Goal: Task Accomplishment & Management: Manage account settings

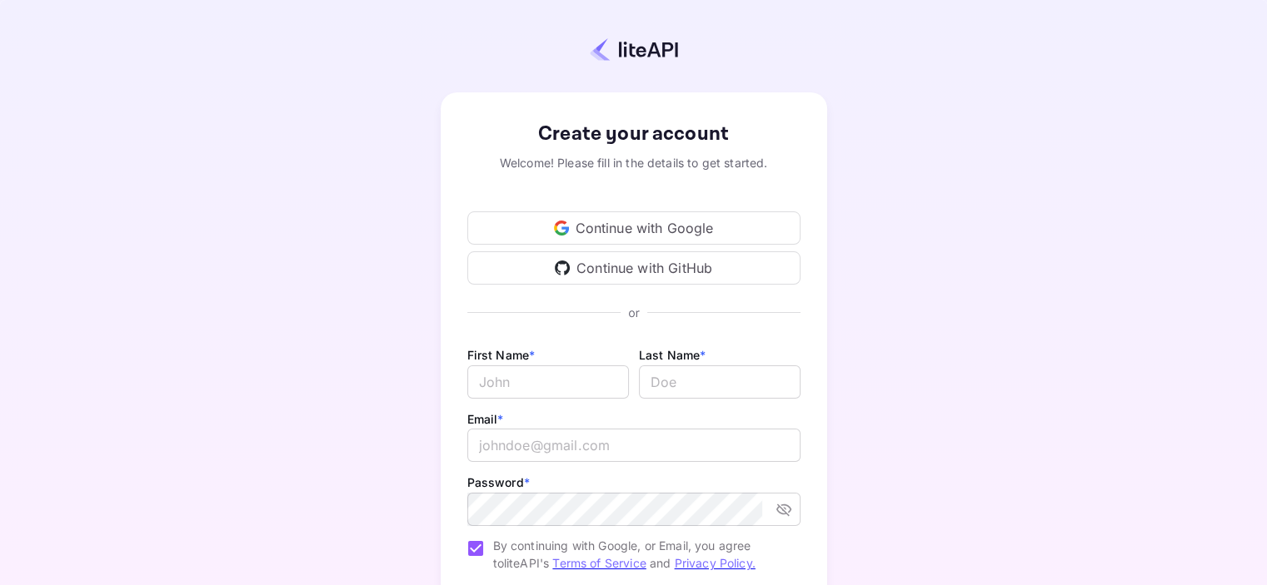
click at [575, 226] on div "Continue with Google" at bounding box center [633, 228] width 333 height 33
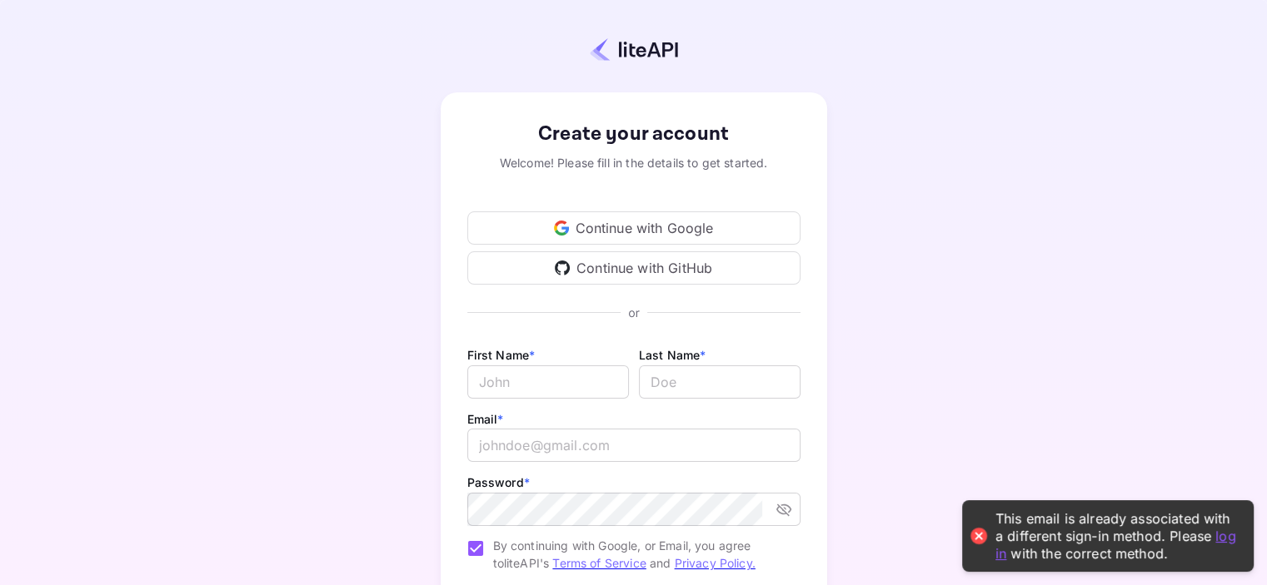
scroll to position [157, 0]
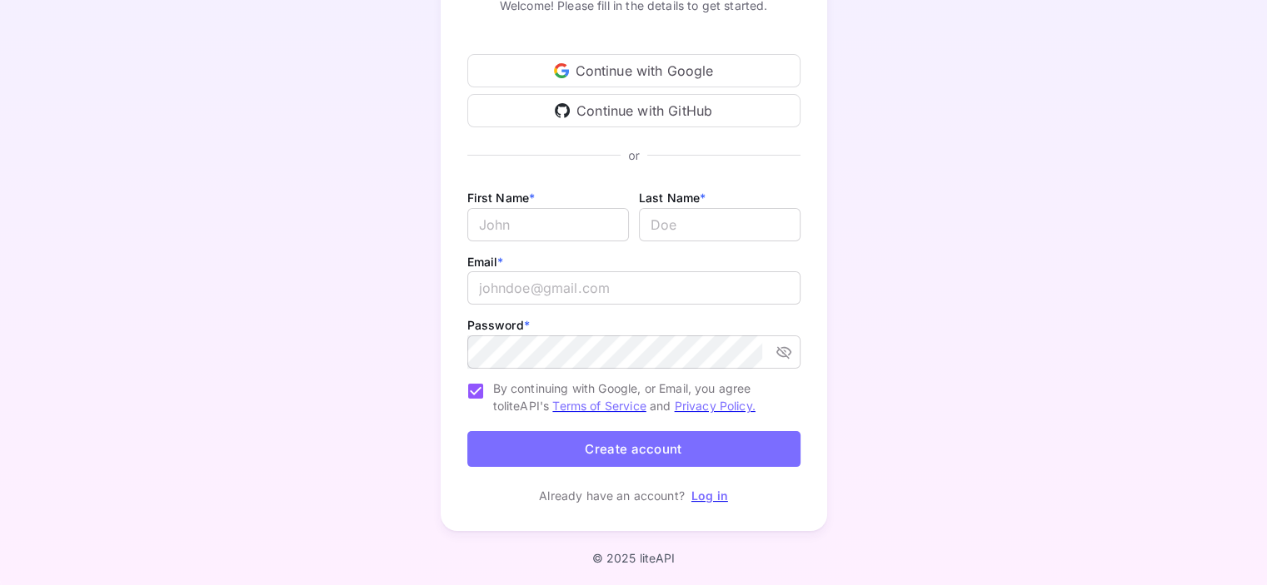
click at [706, 498] on link "Log in" at bounding box center [709, 496] width 37 height 14
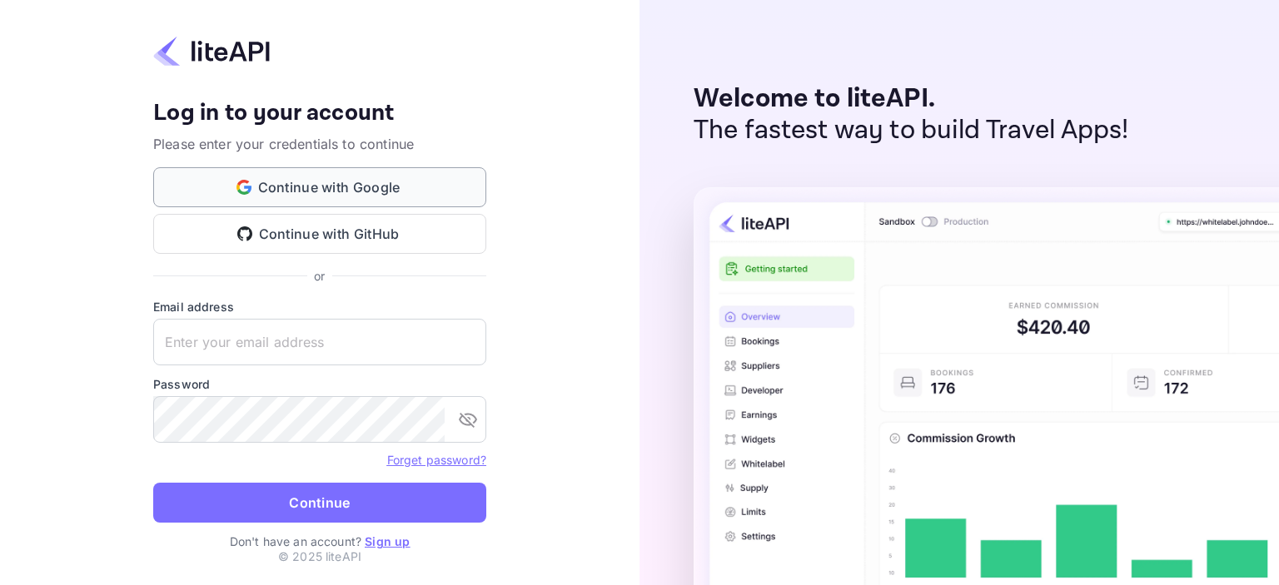
click at [346, 177] on button "Continue with Google" at bounding box center [319, 187] width 333 height 40
click at [193, 340] on input "text" at bounding box center [319, 342] width 333 height 47
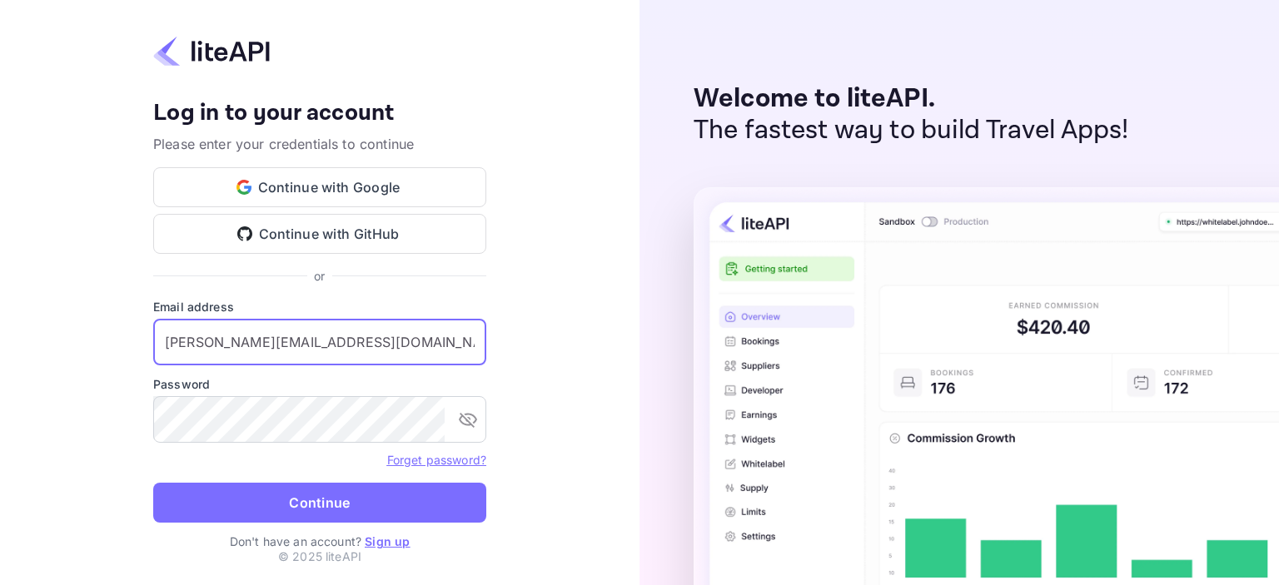
type input "[PERSON_NAME][EMAIL_ADDRESS][DOMAIN_NAME]"
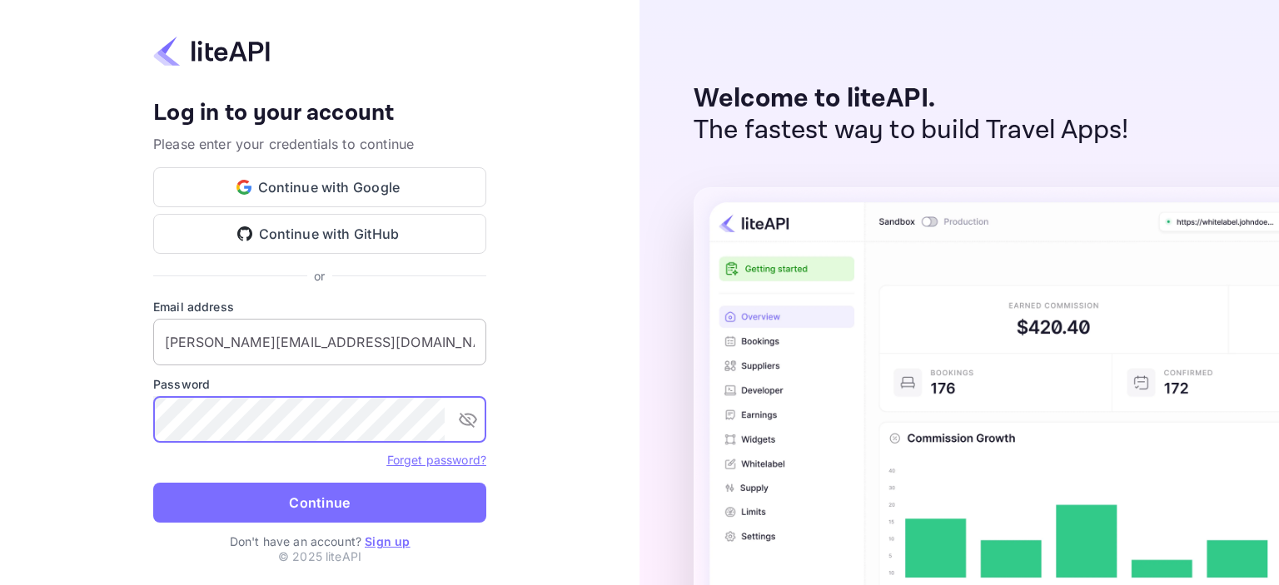
click at [153, 483] on button "Continue" at bounding box center [319, 503] width 333 height 40
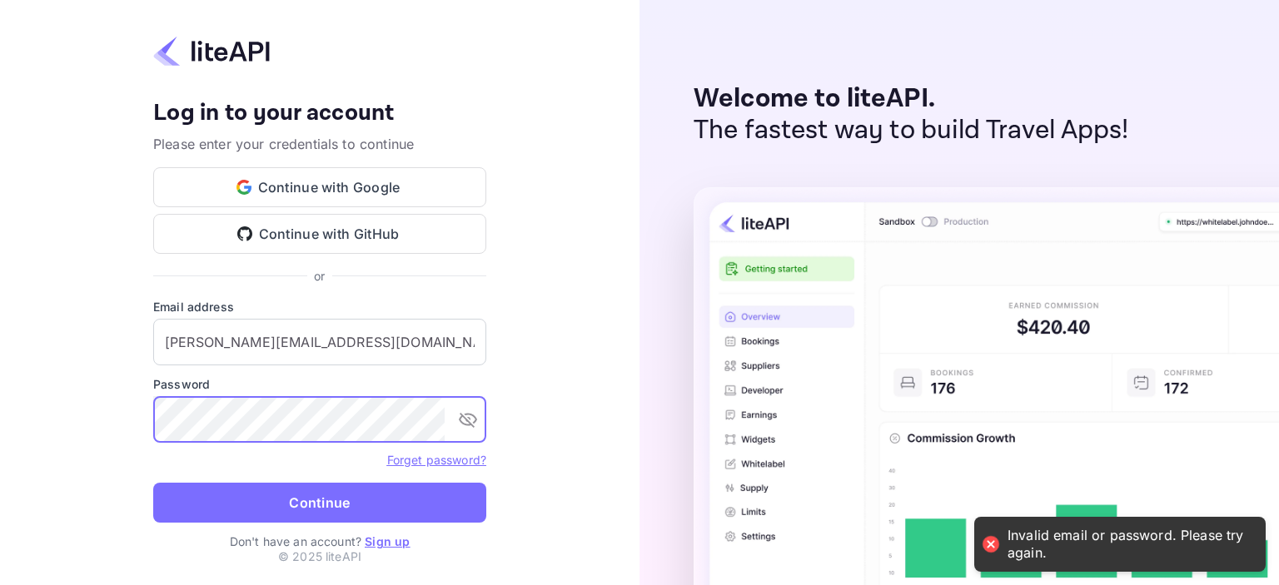
click at [0, 405] on div "Your account has been created successfully, a confirmation link has been sent t…" at bounding box center [320, 292] width 640 height 585
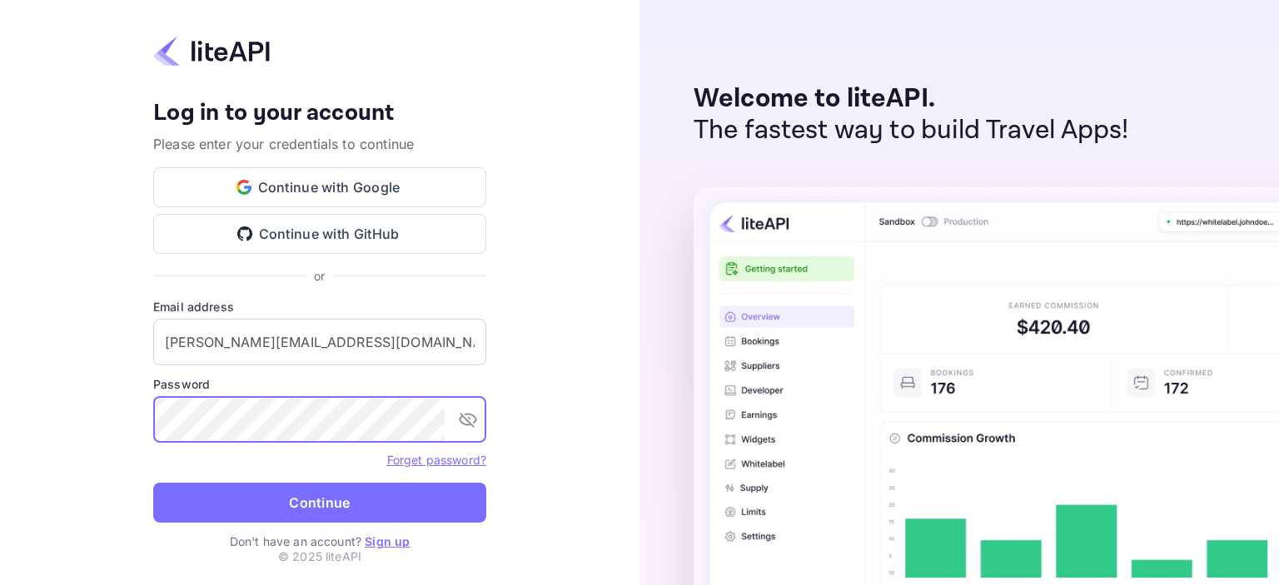
click at [153, 483] on button "Continue" at bounding box center [319, 503] width 333 height 40
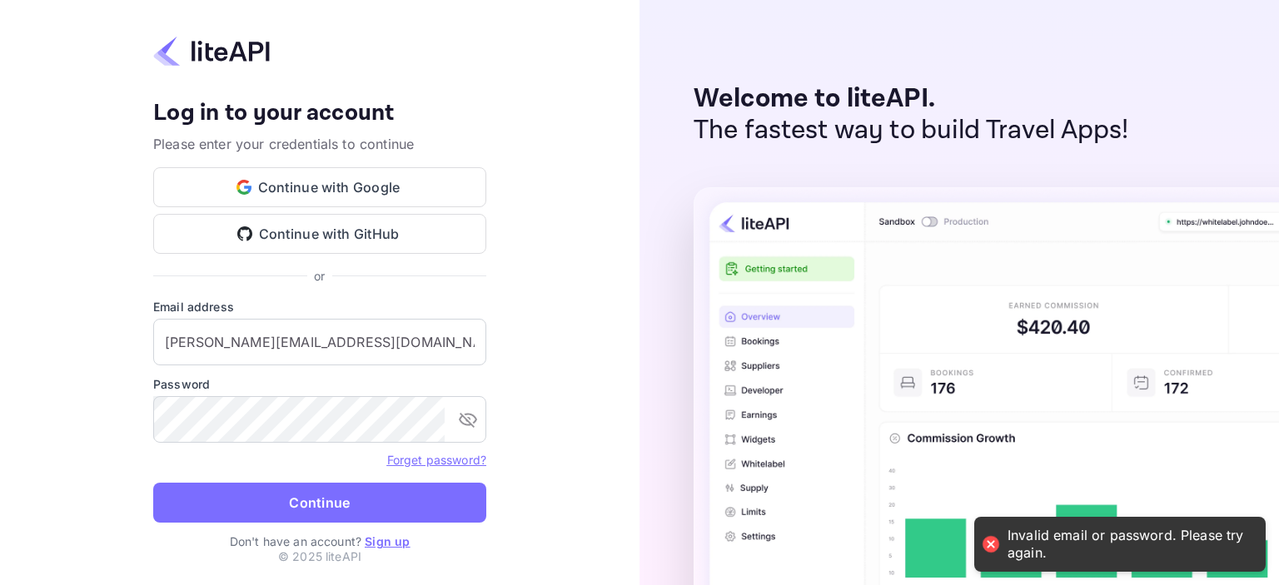
click at [466, 462] on link "Forget password?" at bounding box center [436, 460] width 99 height 14
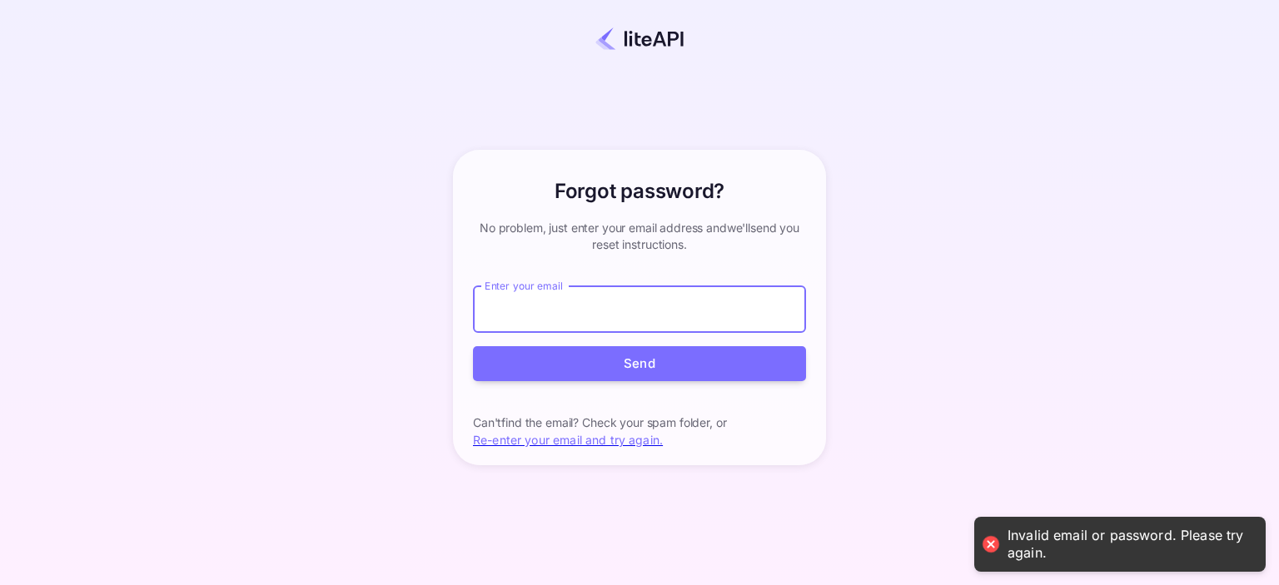
click at [533, 308] on input "Enter your email" at bounding box center [639, 309] width 333 height 47
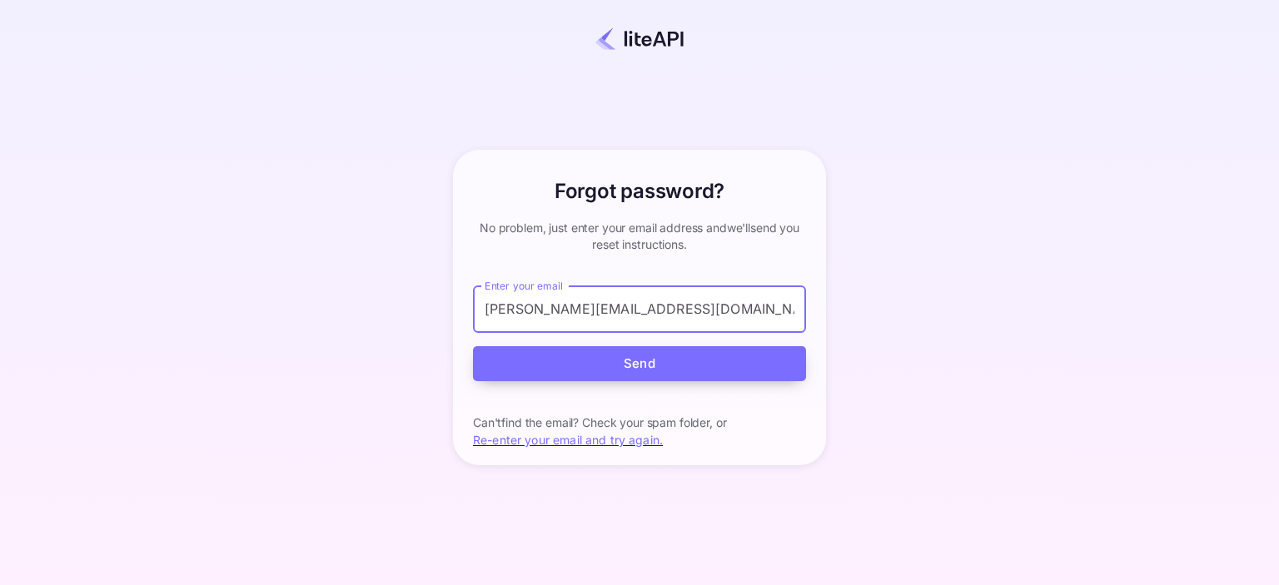
type input "[PERSON_NAME][EMAIL_ADDRESS][DOMAIN_NAME]"
click at [530, 364] on button "Send" at bounding box center [639, 364] width 333 height 36
